Goal: Transaction & Acquisition: Download file/media

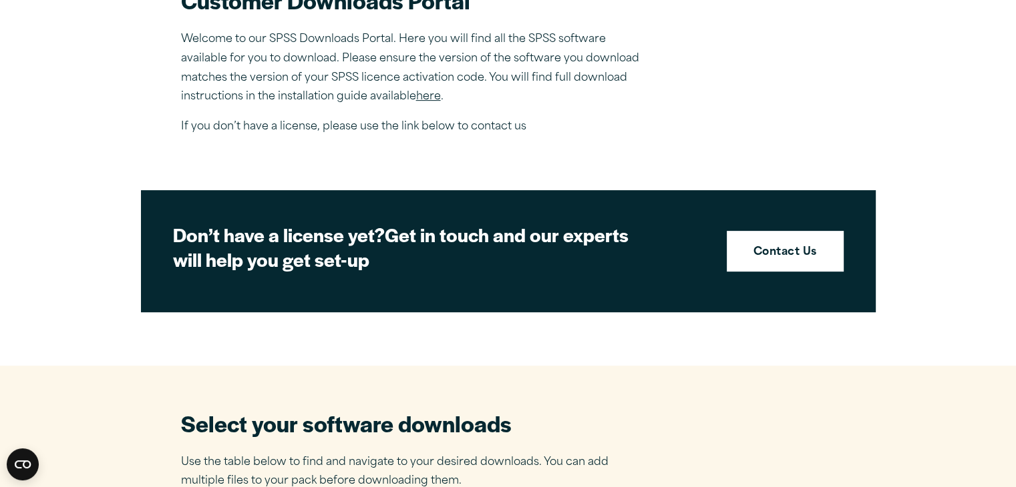
scroll to position [601, 0]
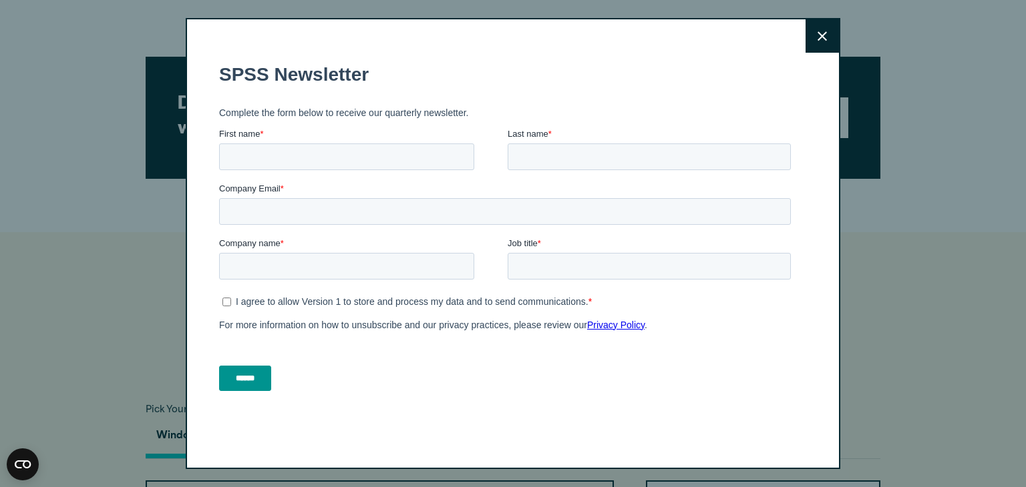
click at [830, 40] on button "Close" at bounding box center [821, 35] width 33 height 33
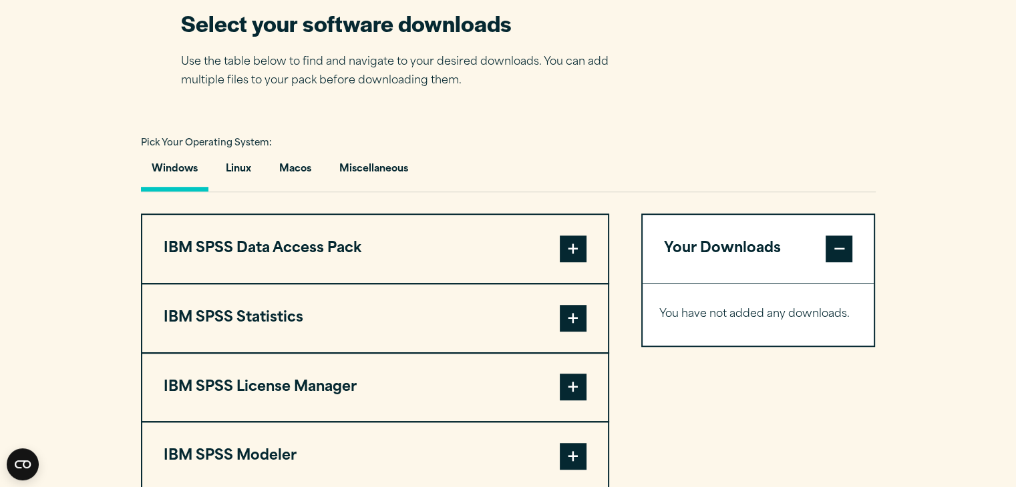
scroll to position [935, 0]
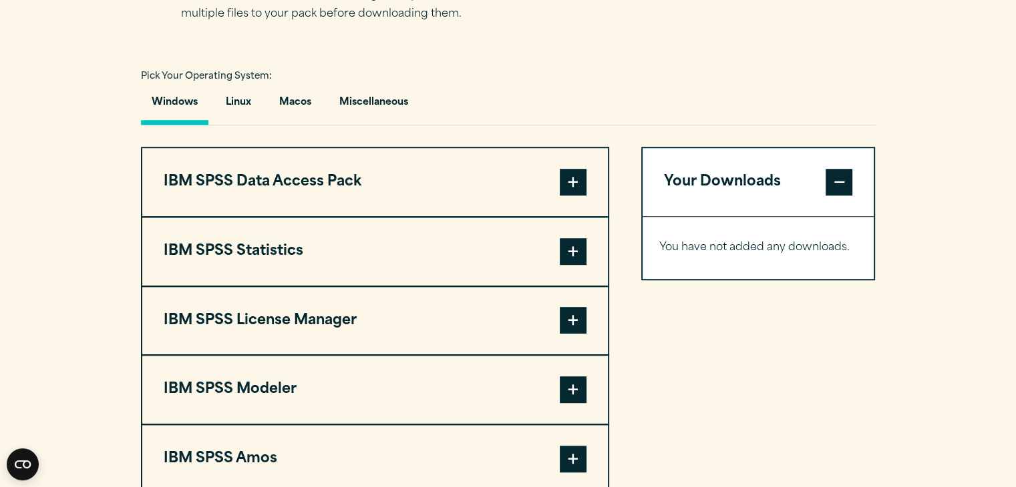
click at [302, 246] on button "IBM SPSS Statistics" at bounding box center [374, 252] width 465 height 68
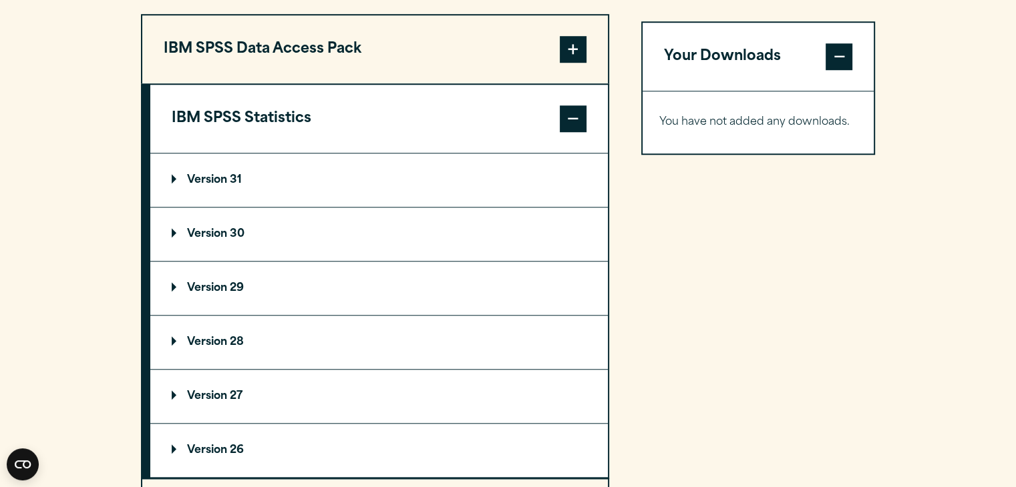
scroll to position [1068, 0]
click at [202, 229] on p "Version 30" at bounding box center [208, 233] width 73 height 11
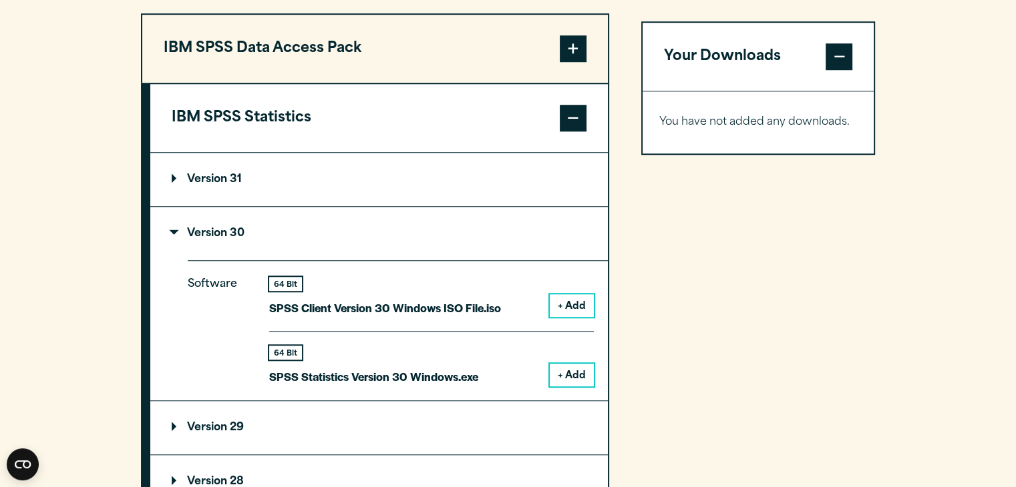
click at [176, 167] on summary "Version 31" at bounding box center [378, 179] width 457 height 53
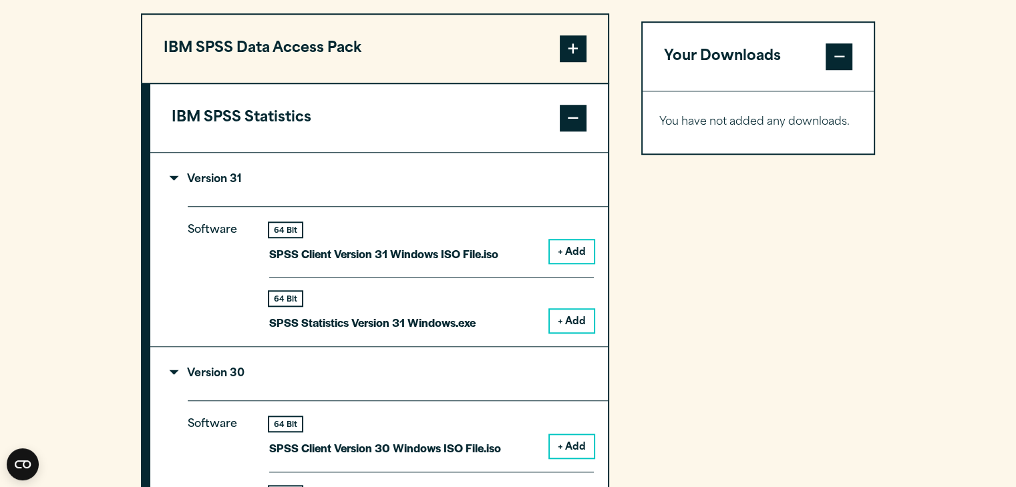
click at [176, 176] on p "Version 31" at bounding box center [207, 179] width 70 height 11
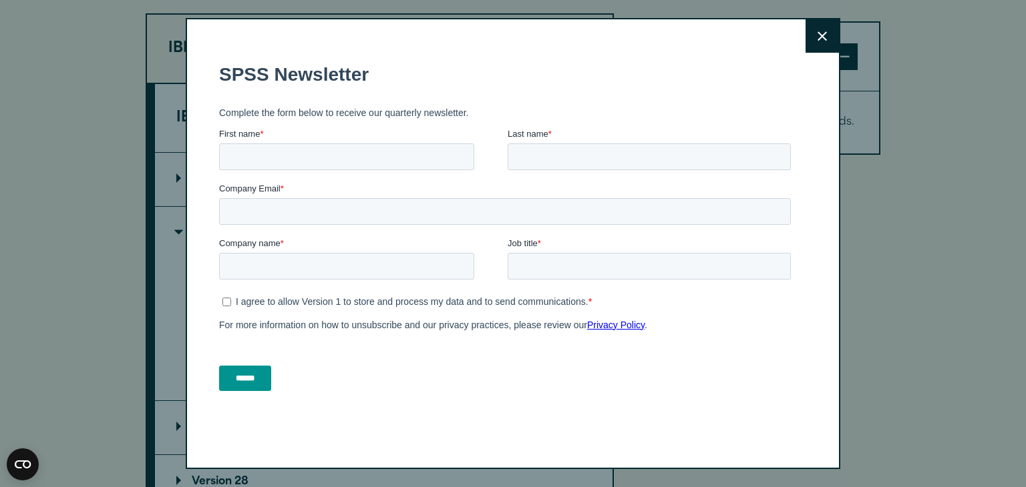
click at [829, 30] on button "Close" at bounding box center [821, 35] width 33 height 33
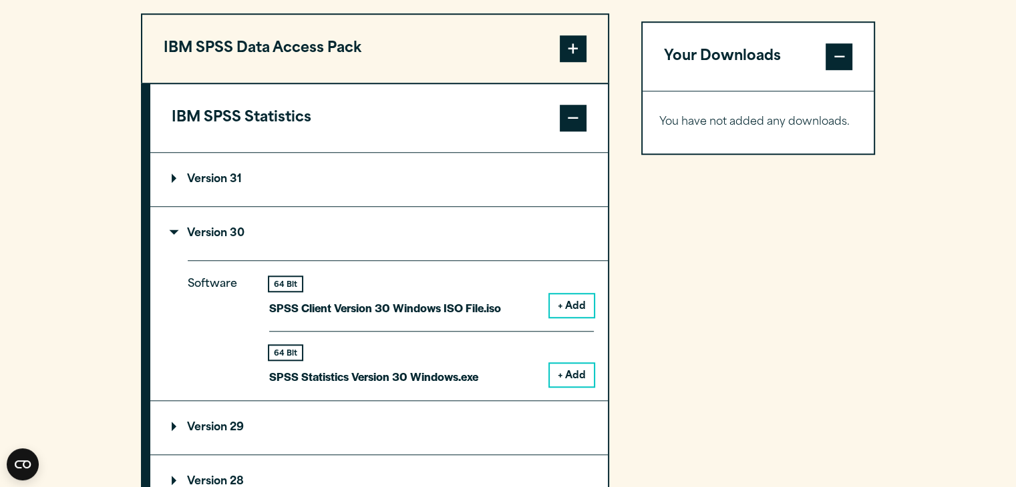
click at [192, 179] on p "Version 31" at bounding box center [207, 179] width 70 height 11
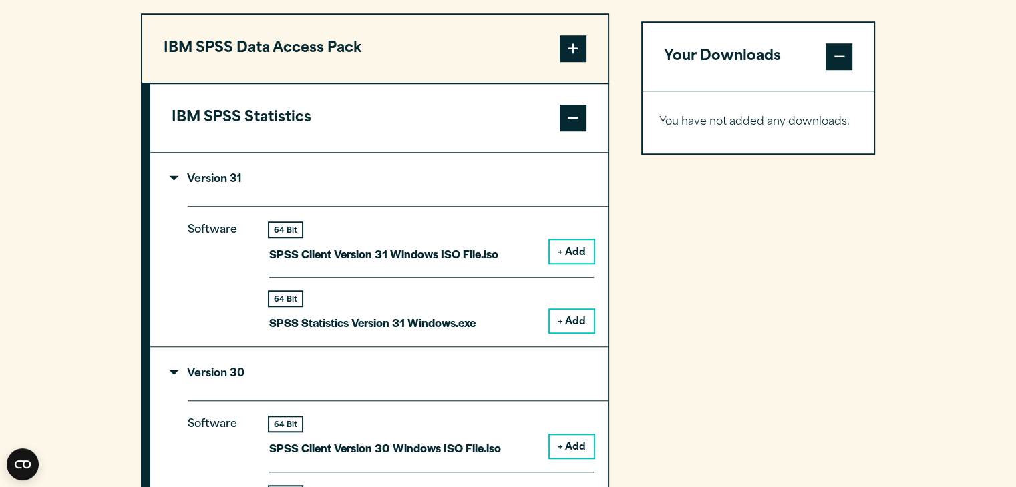
click at [192, 179] on p "Version 31" at bounding box center [207, 179] width 70 height 11
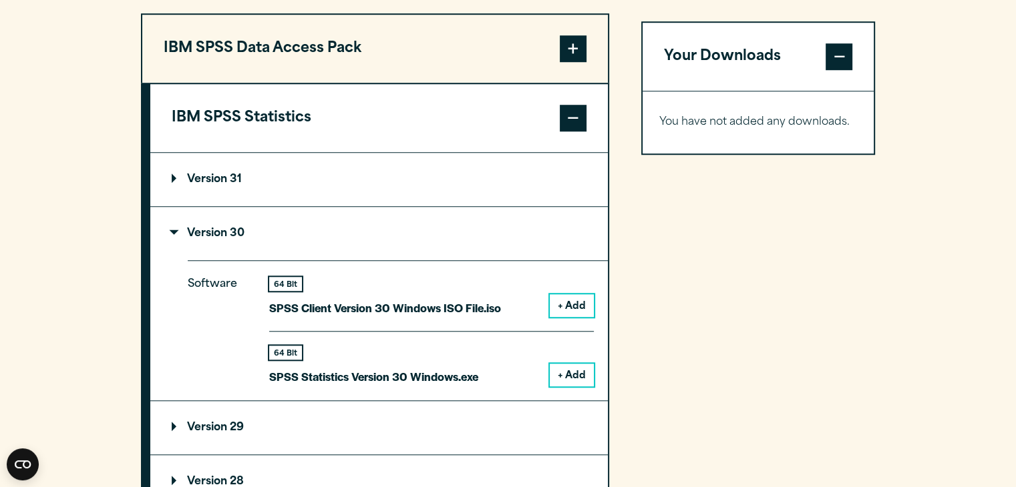
click at [568, 369] on button "+ Add" at bounding box center [572, 375] width 44 height 23
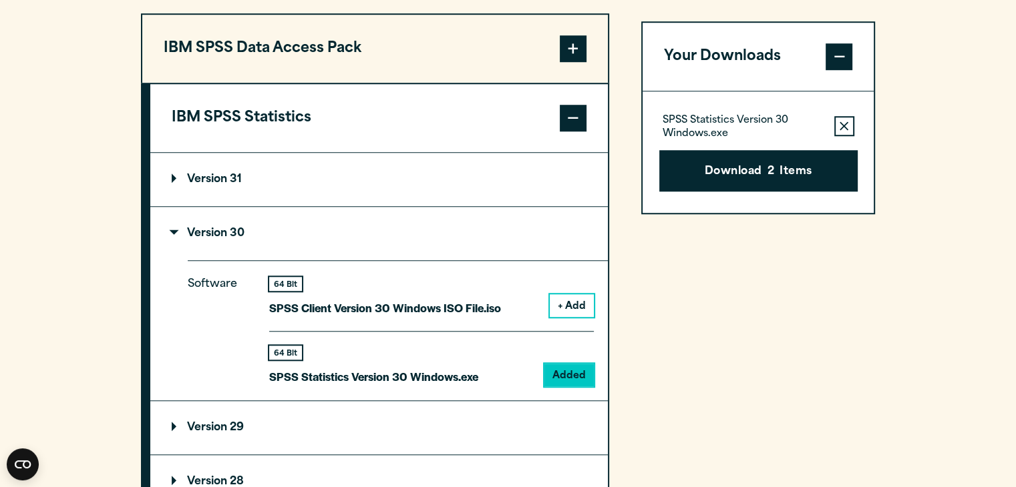
scroll to position [935, 0]
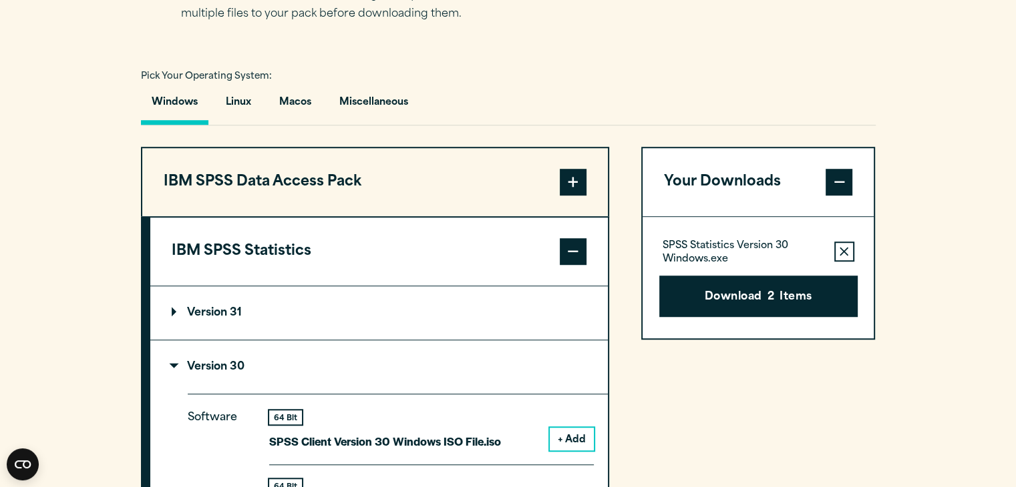
click at [835, 185] on span at bounding box center [838, 182] width 27 height 27
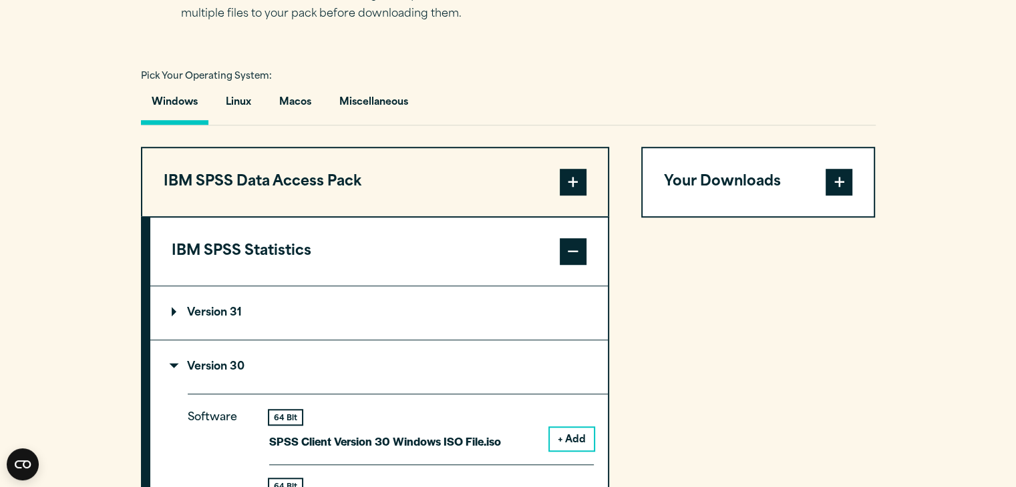
click at [835, 185] on span at bounding box center [838, 182] width 27 height 27
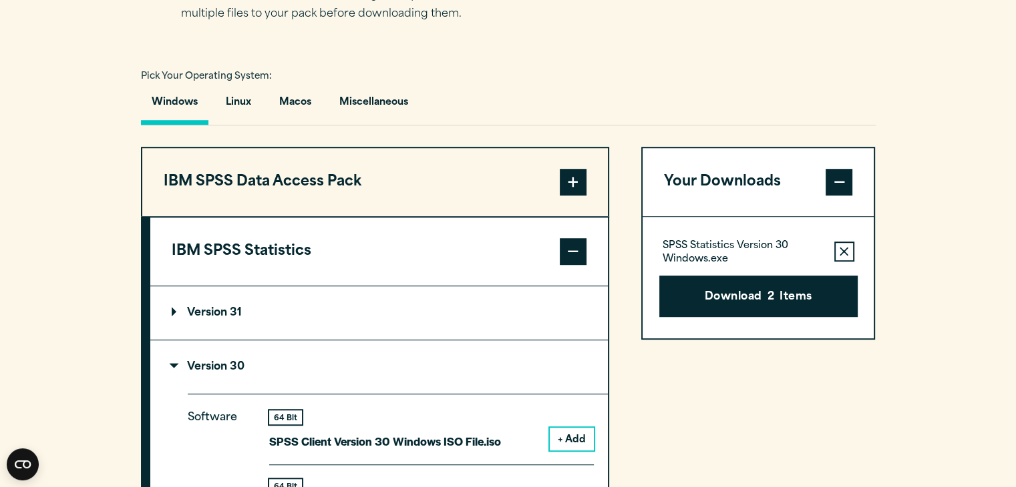
click at [847, 245] on button "Remove this item from your software download list" at bounding box center [844, 252] width 20 height 20
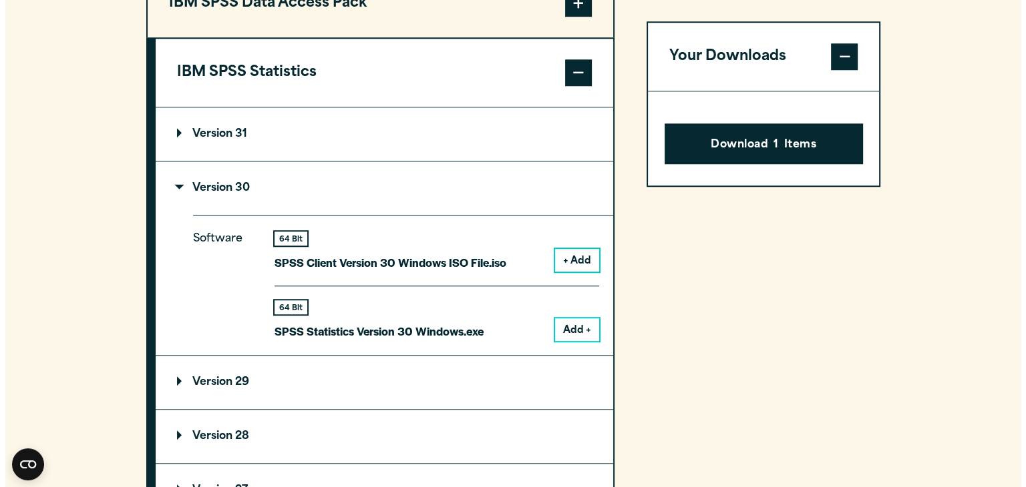
scroll to position [1135, 0]
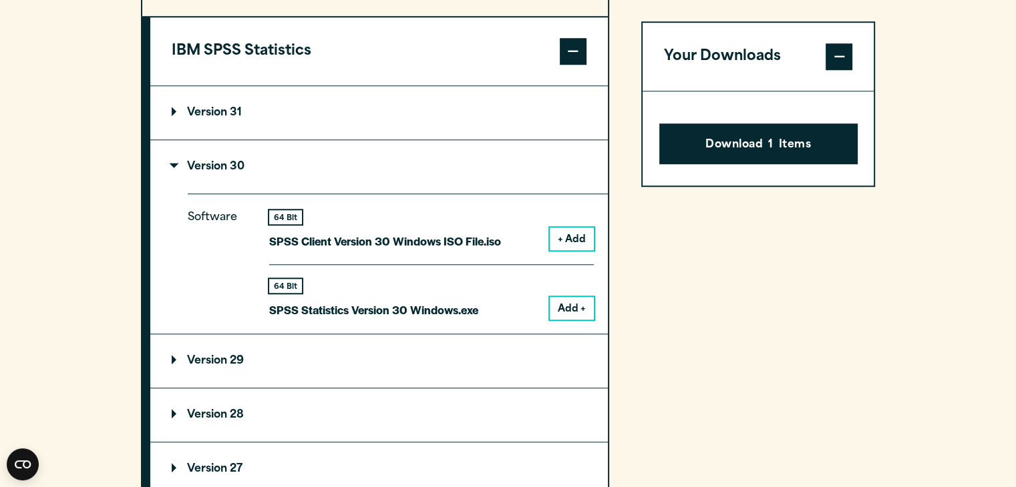
click at [565, 307] on button "Add +" at bounding box center [572, 308] width 44 height 23
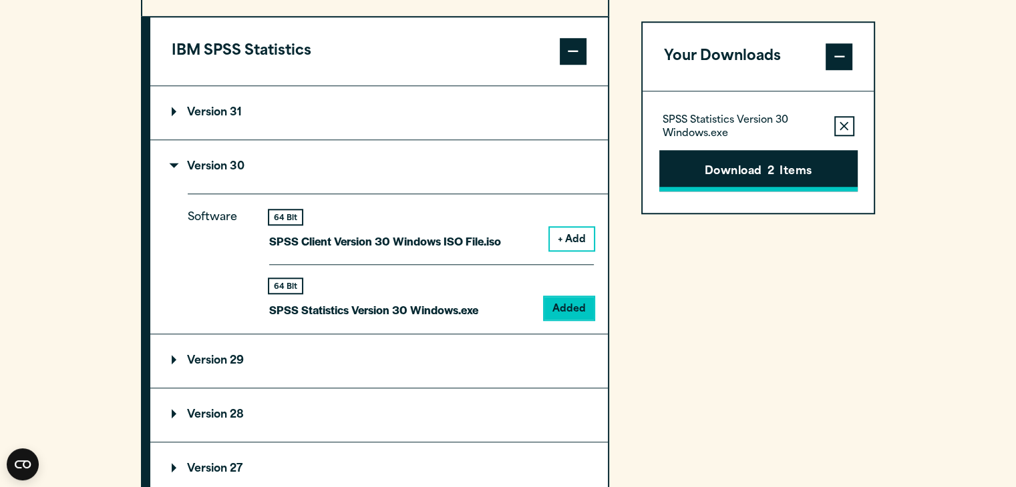
click at [769, 177] on span "2" at bounding box center [770, 172] width 7 height 17
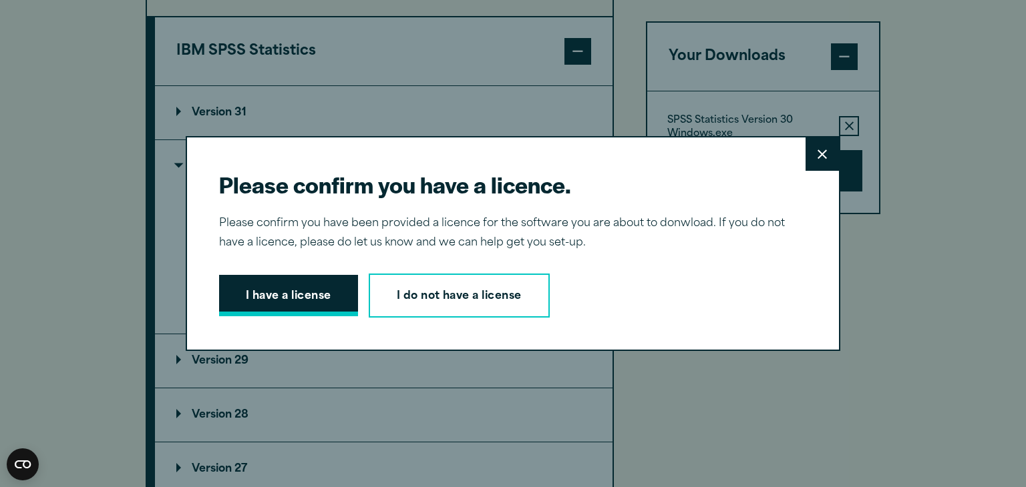
click at [313, 301] on button "I have a license" at bounding box center [288, 295] width 139 height 41
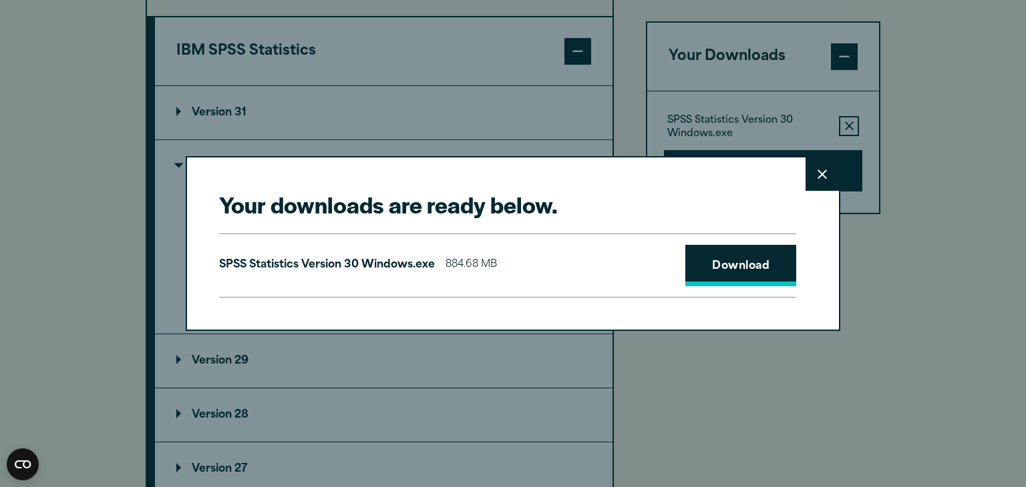
click at [740, 262] on link "Download" at bounding box center [740, 265] width 111 height 41
